Goal: Task Accomplishment & Management: Manage account settings

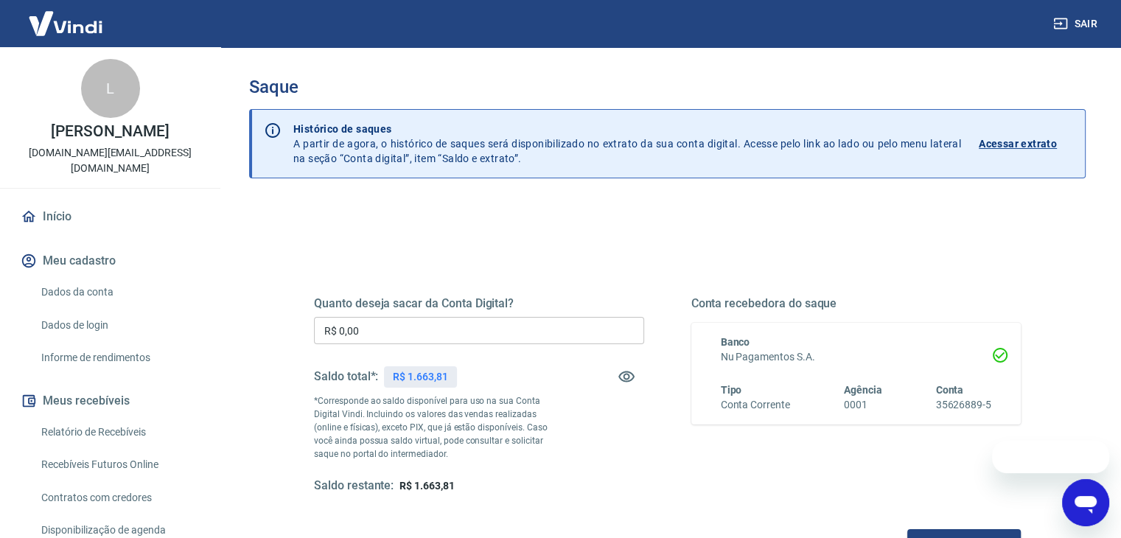
scroll to position [74, 0]
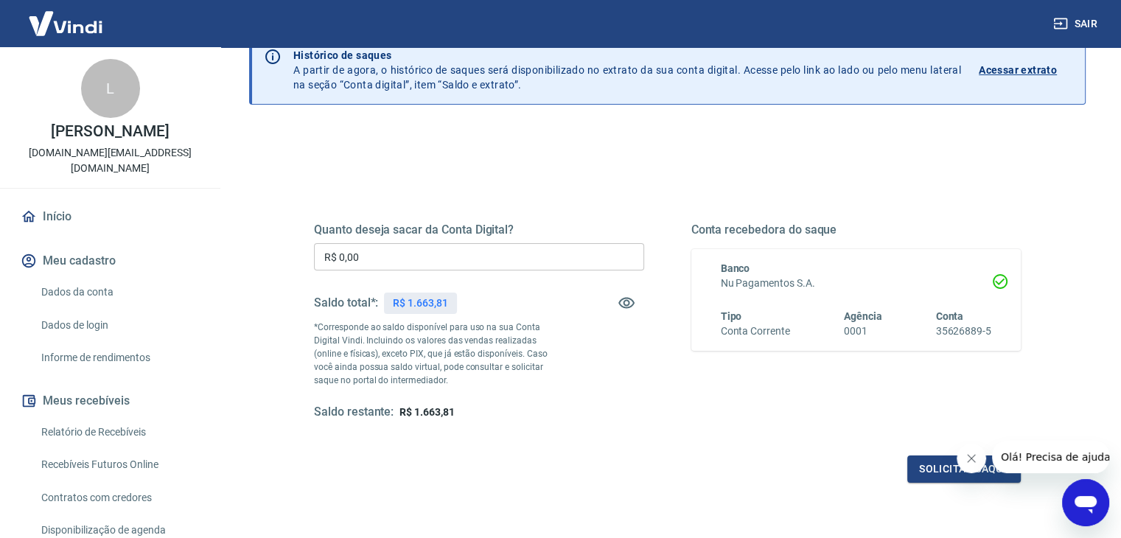
click at [460, 261] on input "R$ 0,00" at bounding box center [479, 256] width 330 height 27
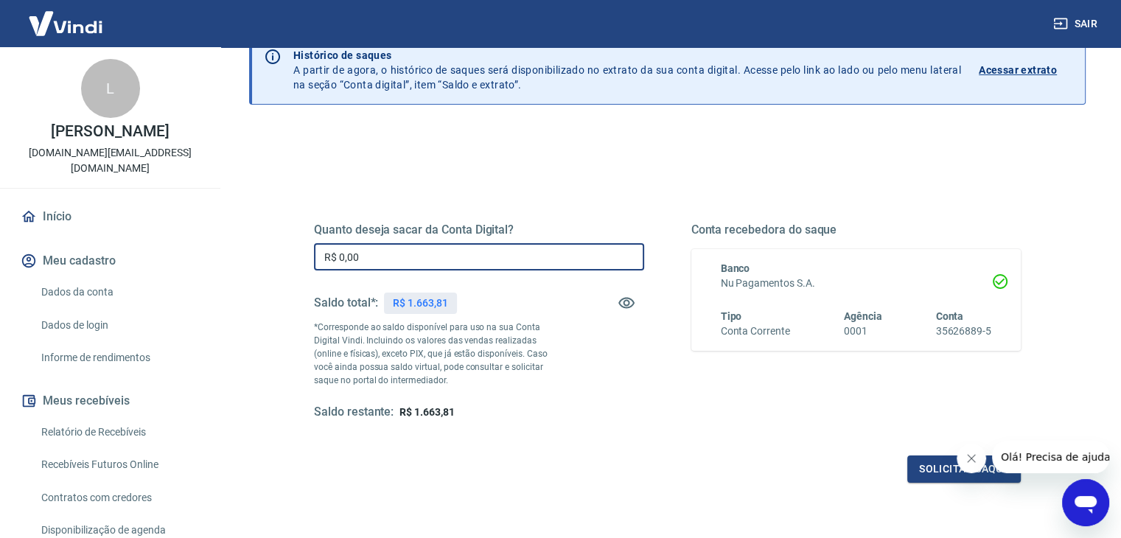
click at [460, 261] on input "R$ 0,00" at bounding box center [479, 256] width 330 height 27
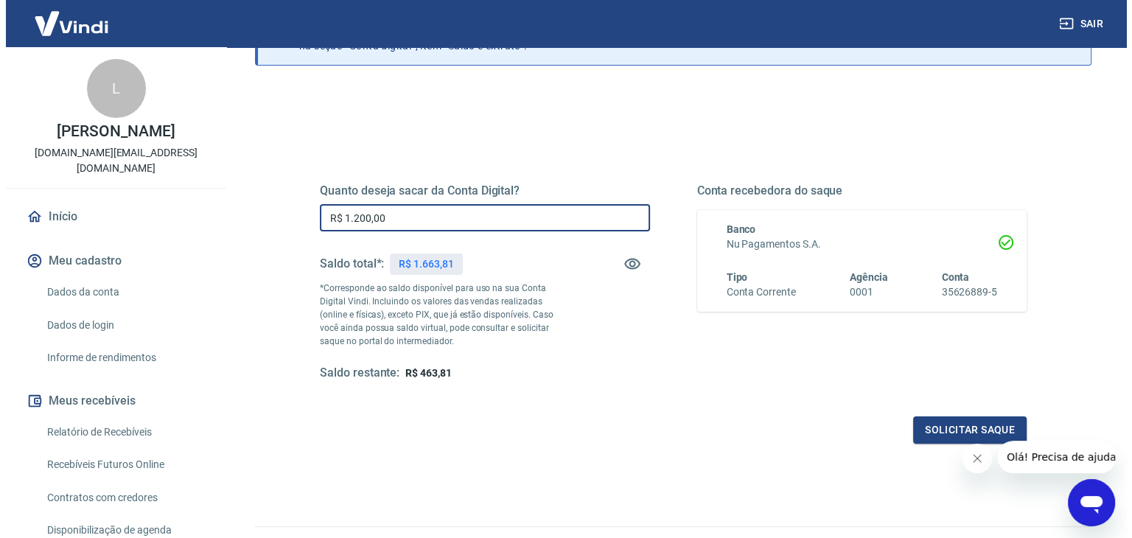
scroll to position [147, 0]
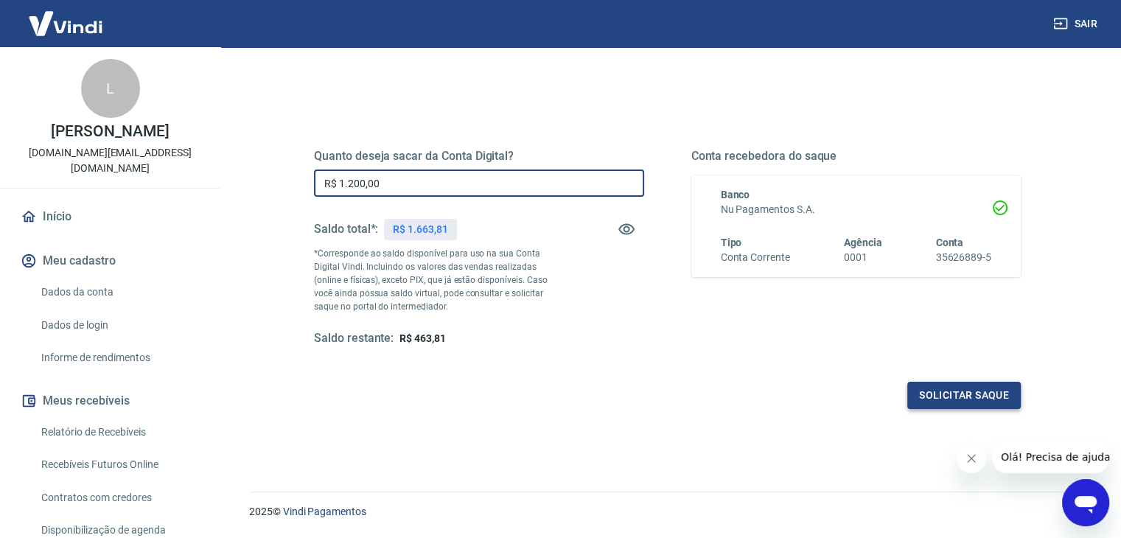
type input "R$ 1.200,00"
click at [946, 395] on button "Solicitar saque" at bounding box center [963, 395] width 113 height 27
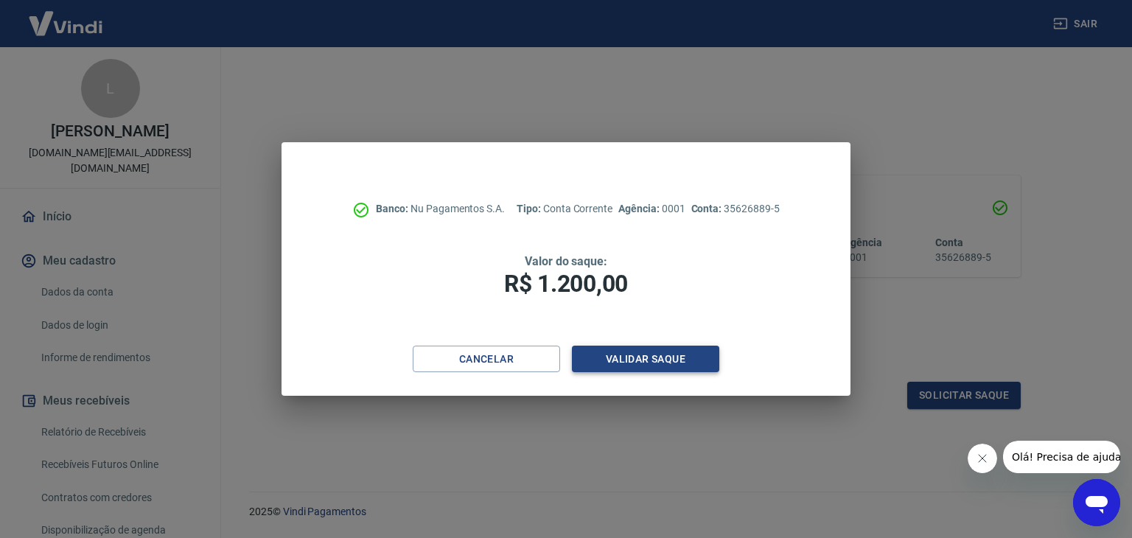
click at [637, 362] on button "Validar saque" at bounding box center [645, 359] width 147 height 27
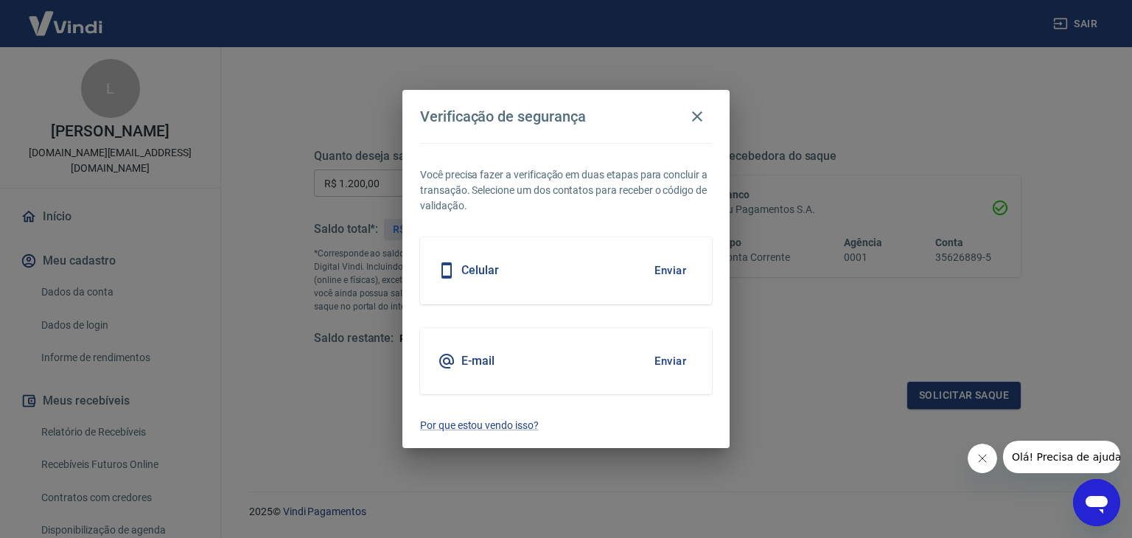
click at [675, 354] on button "Enviar" at bounding box center [670, 361] width 48 height 31
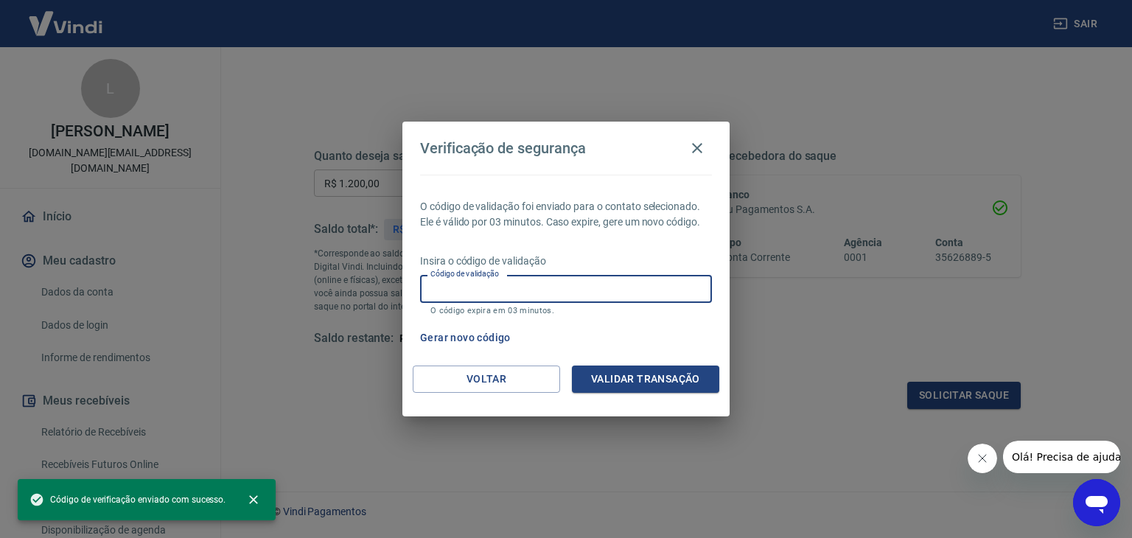
click at [602, 298] on input "Código de validação" at bounding box center [566, 288] width 292 height 27
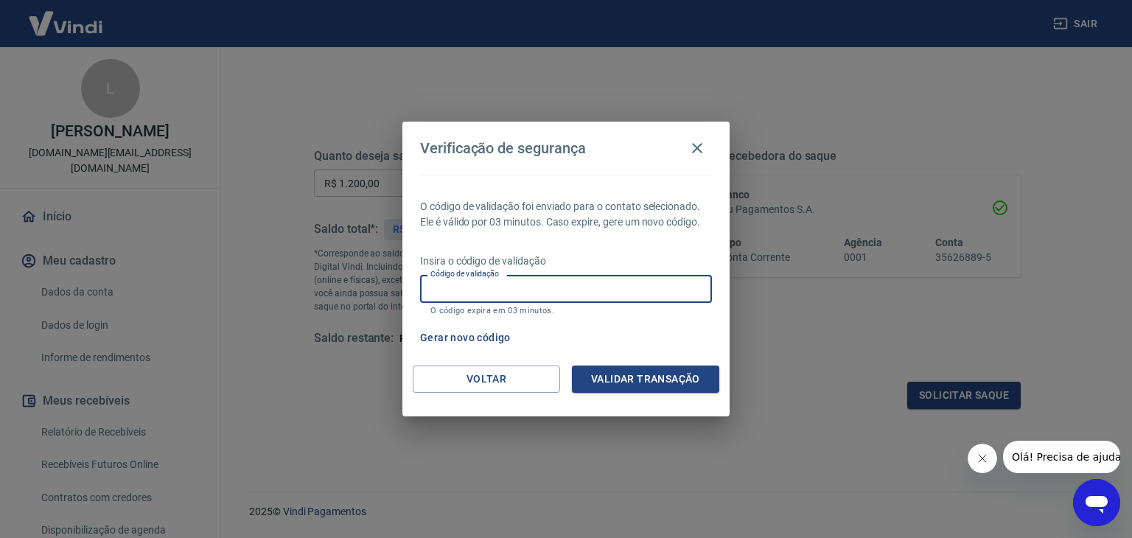
paste input "559560"
type input "559560"
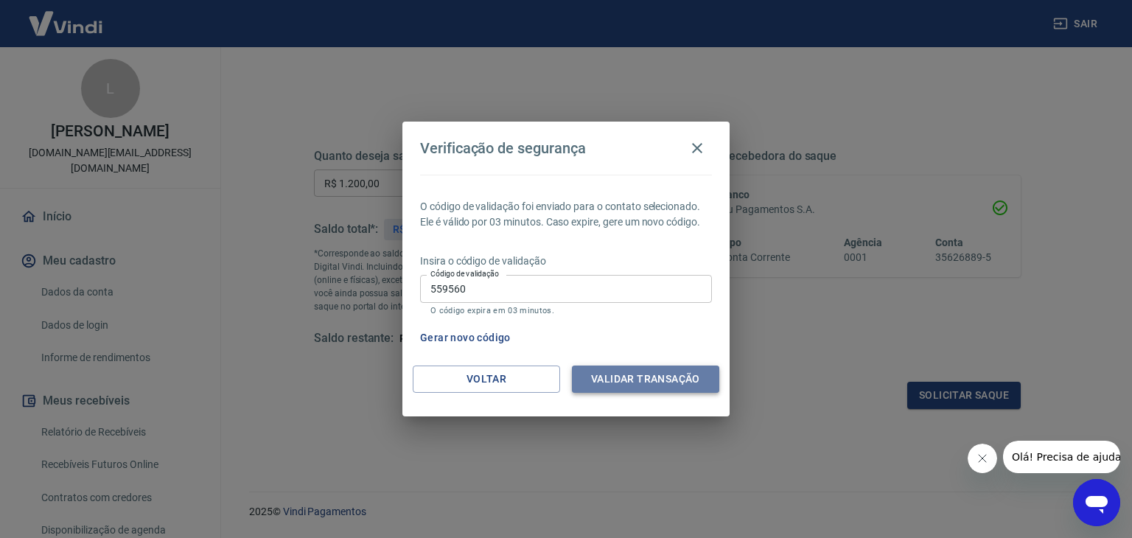
click at [664, 378] on button "Validar transação" at bounding box center [645, 378] width 147 height 27
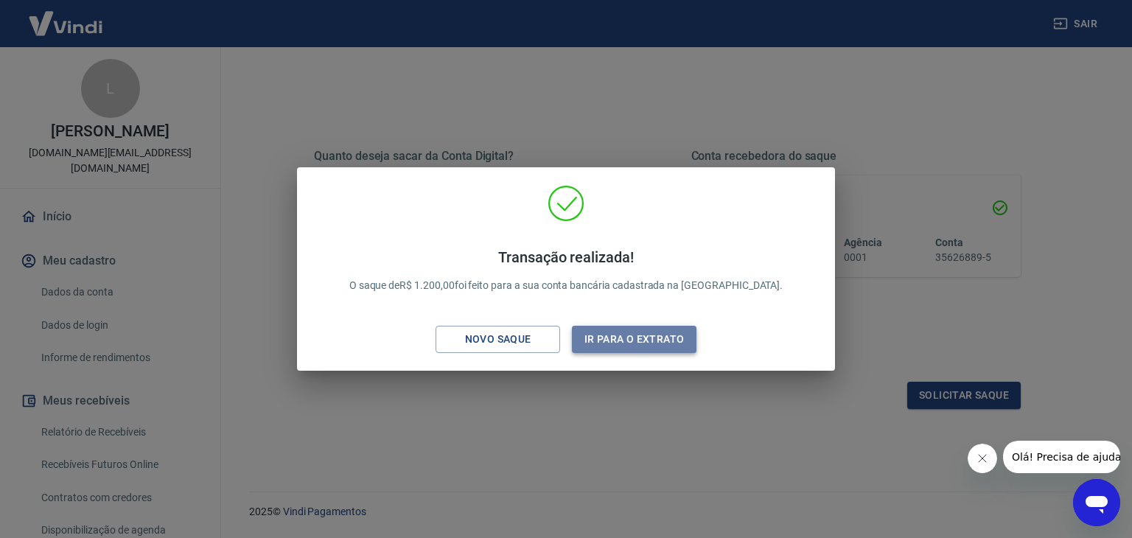
click at [619, 343] on button "Ir para o extrato" at bounding box center [634, 339] width 125 height 27
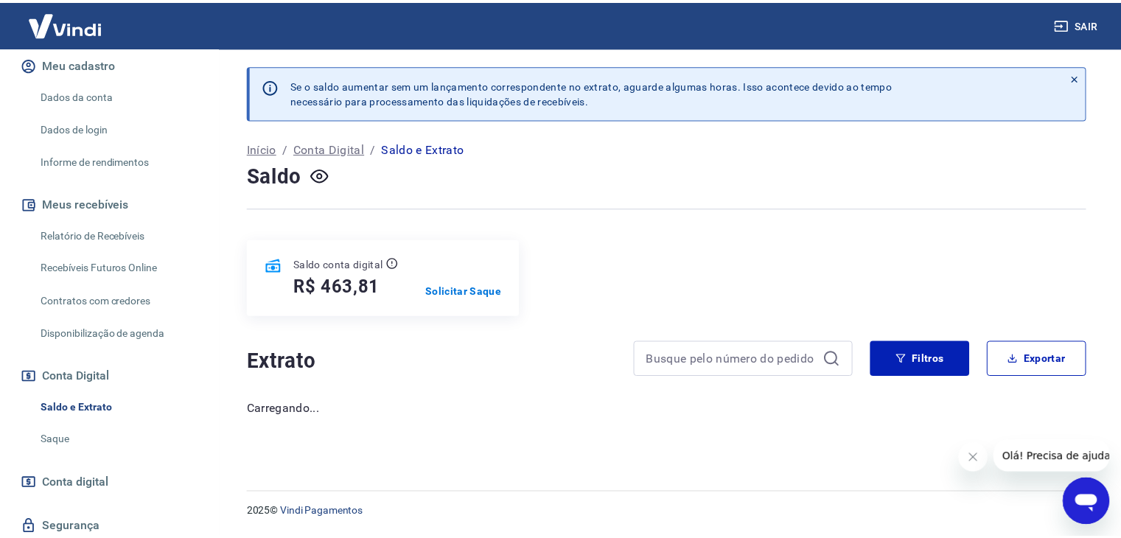
scroll to position [221, 0]
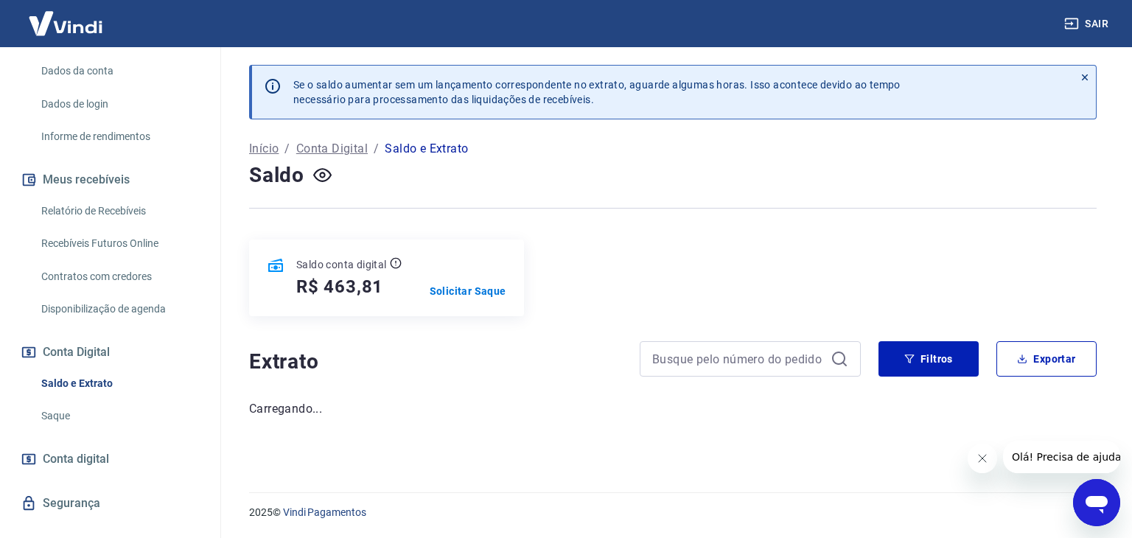
click at [90, 368] on link "Saldo e Extrato" at bounding box center [118, 383] width 167 height 30
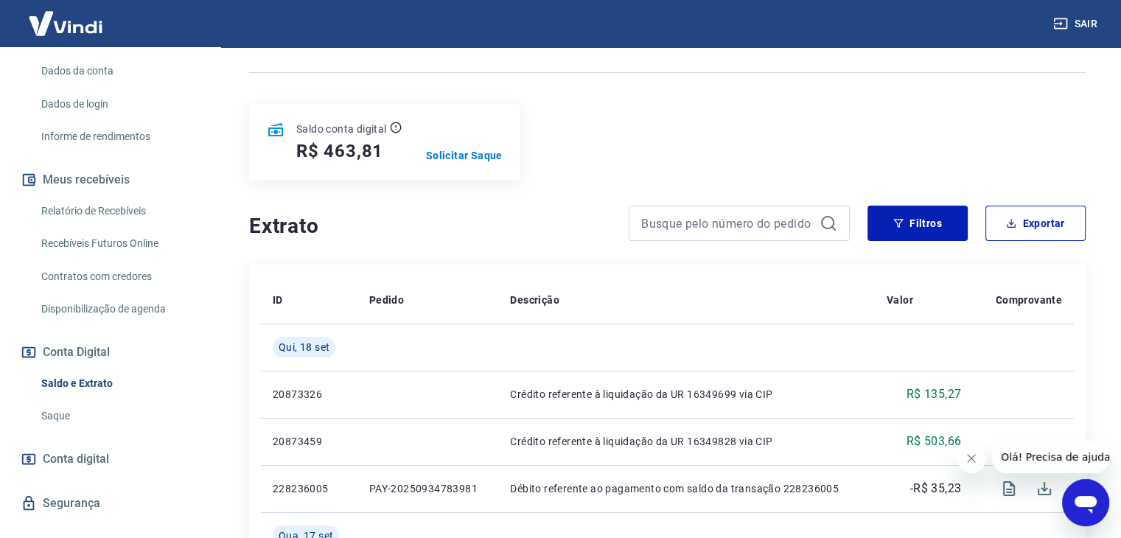
scroll to position [295, 0]
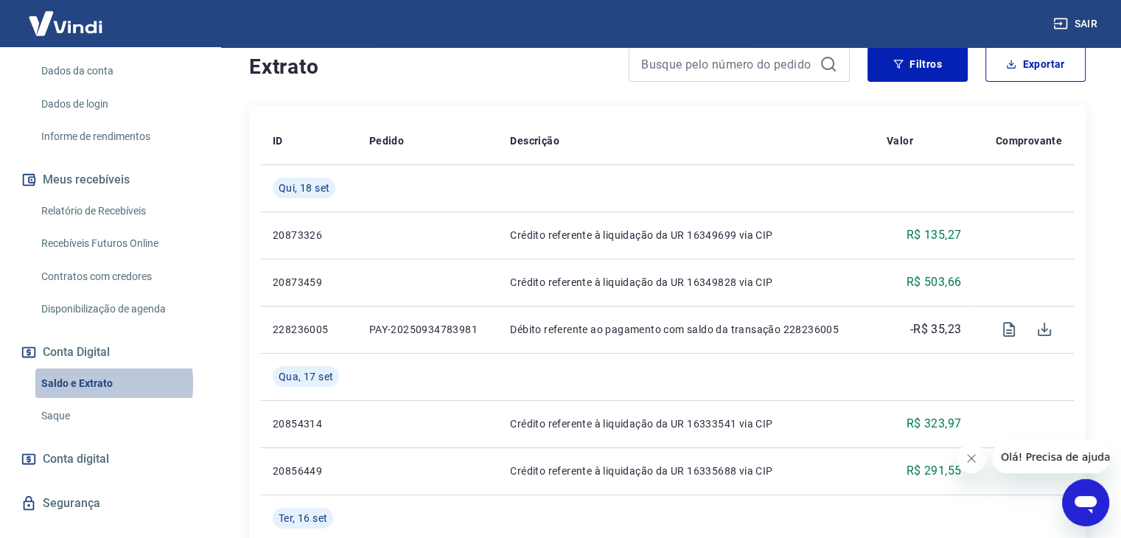
click at [71, 368] on link "Saldo e Extrato" at bounding box center [118, 383] width 167 height 30
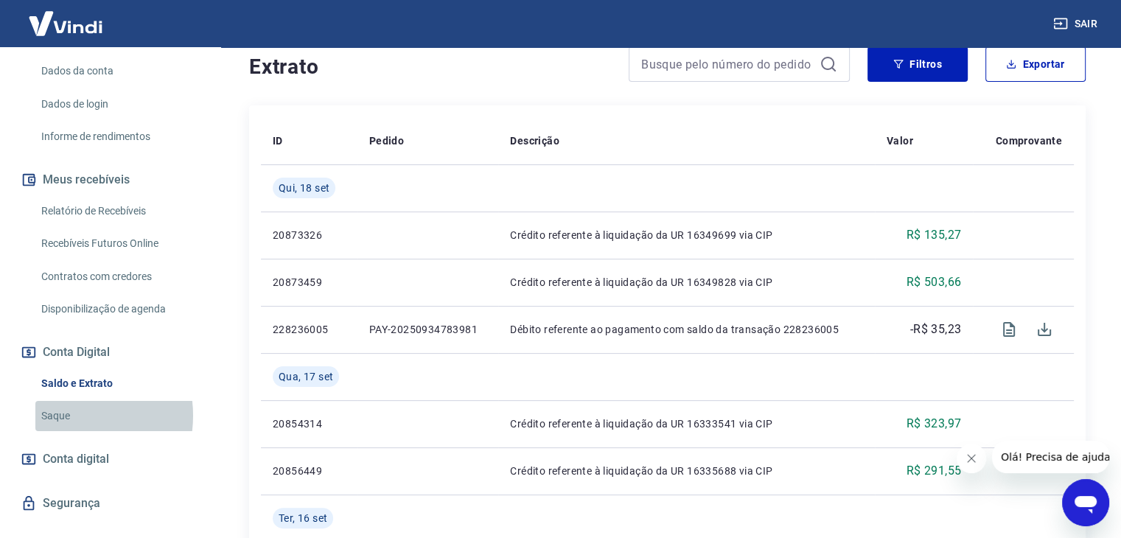
click at [66, 401] on link "Saque" at bounding box center [118, 416] width 167 height 30
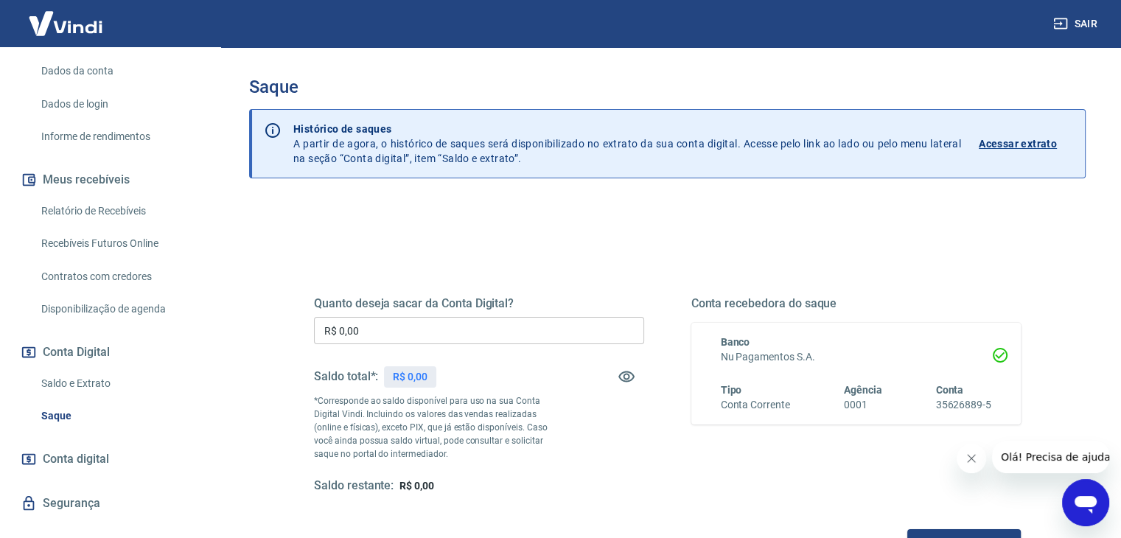
click at [71, 368] on link "Saldo e Extrato" at bounding box center [118, 383] width 167 height 30
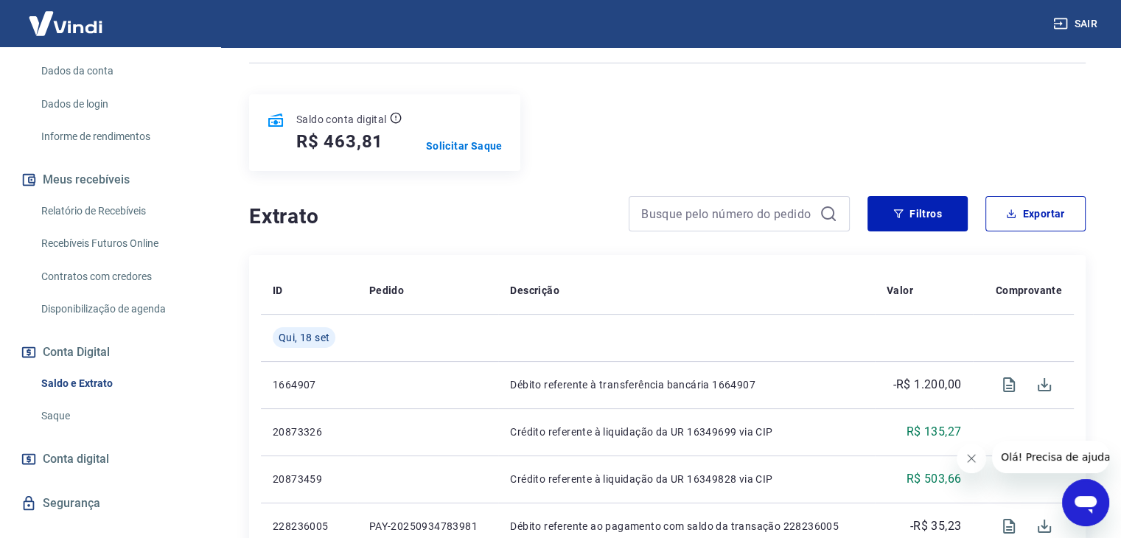
scroll to position [147, 0]
